Goal: Find contact information: Find contact information

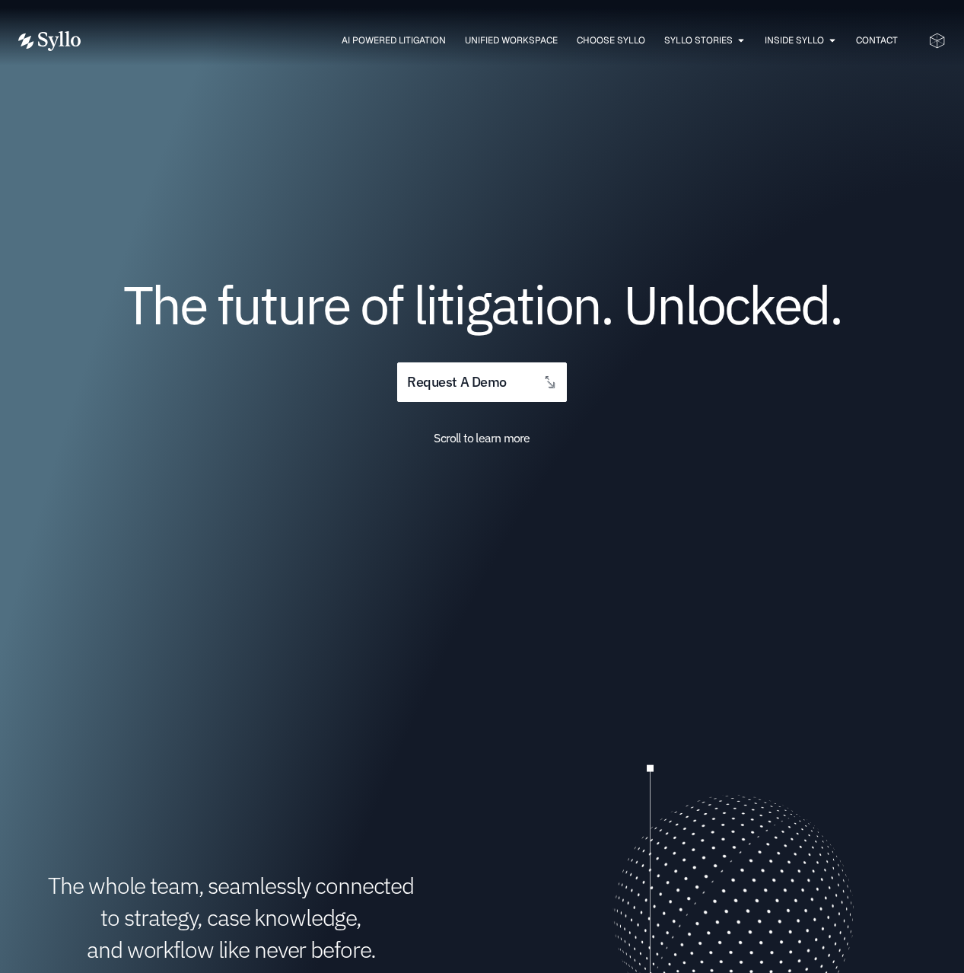
click at [483, 715] on div "The whole team, seamlessly connected to strategy, case knowledge, and workflow …" at bounding box center [482, 917] width 928 height 431
click at [852, 46] on ul "AI Powered Litigation Unified Workspace Choose Syllo Syllo Stories Close Syllo …" at bounding box center [504, 40] width 787 height 14
click at [866, 39] on span "Contact" at bounding box center [877, 40] width 42 height 14
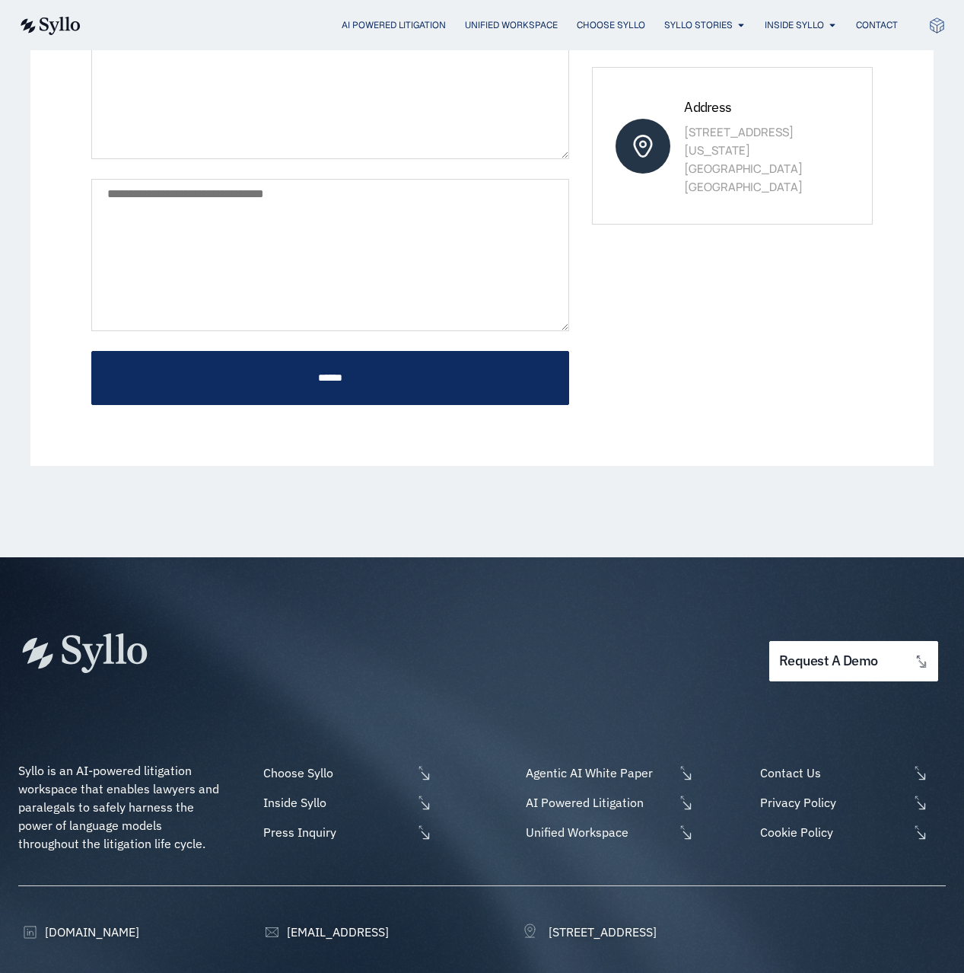
scroll to position [564, 0]
